Goal: Information Seeking & Learning: Learn about a topic

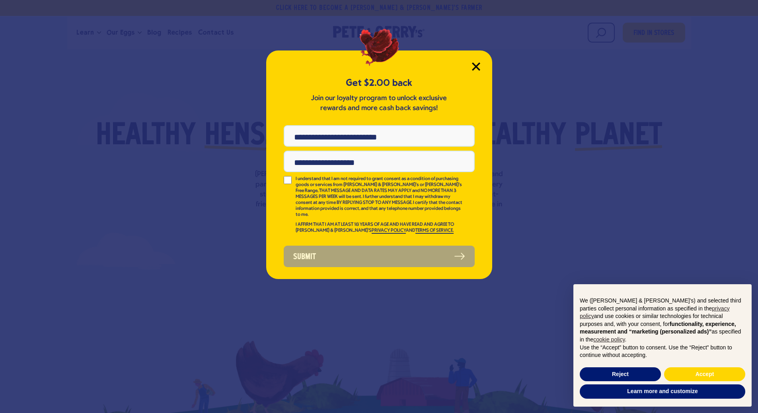
click at [479, 65] on icon "Close Modal" at bounding box center [476, 66] width 8 height 8
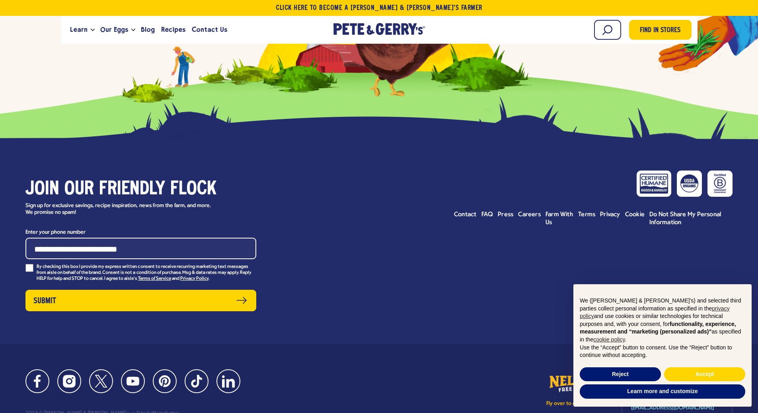
scroll to position [3644, 0]
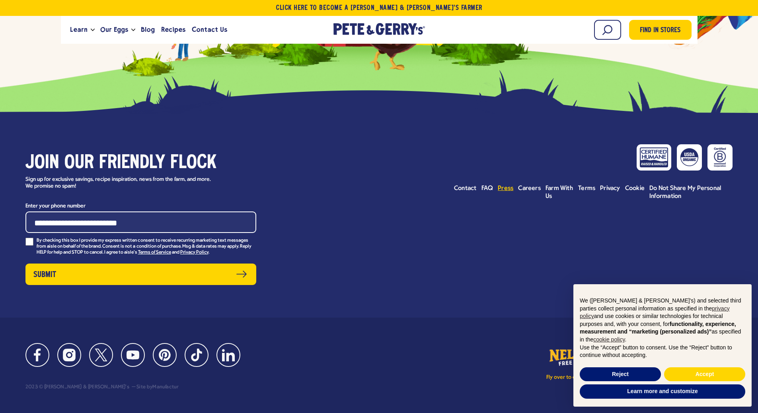
click at [506, 192] on span "Press" at bounding box center [506, 188] width 16 height 6
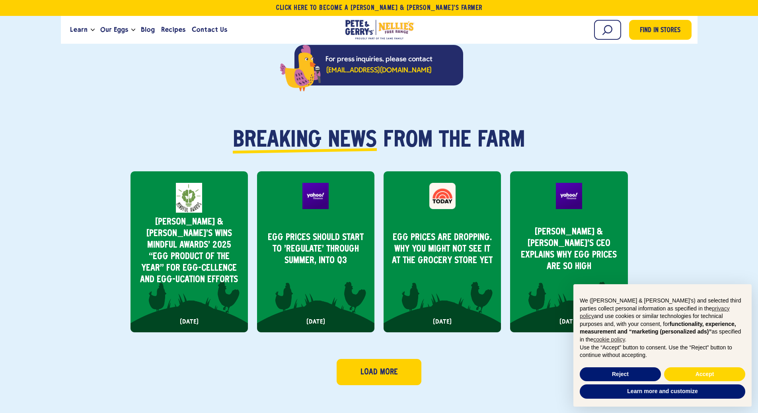
scroll to position [398, 0]
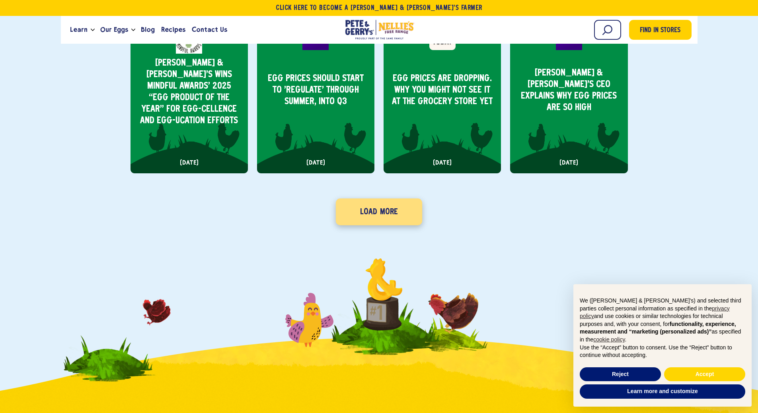
click at [384, 201] on link "Load More" at bounding box center [379, 212] width 86 height 27
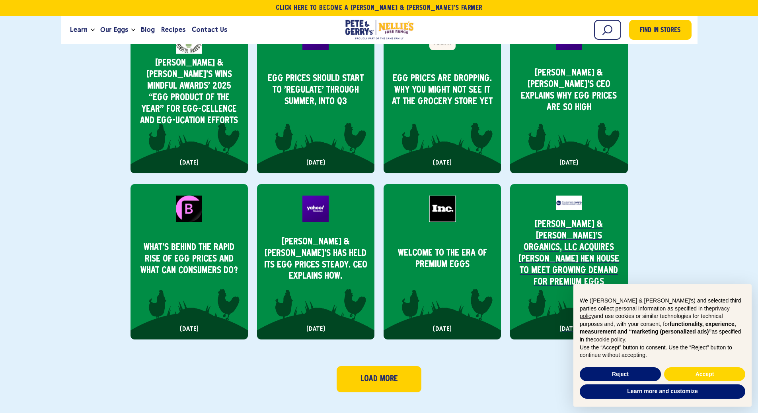
click at [575, 253] on p "[PERSON_NAME] & [PERSON_NAME]’s Organics, LLC Acquires [PERSON_NAME] Hen House …" at bounding box center [569, 253] width 105 height 69
